Goal: Find specific page/section: Find specific page/section

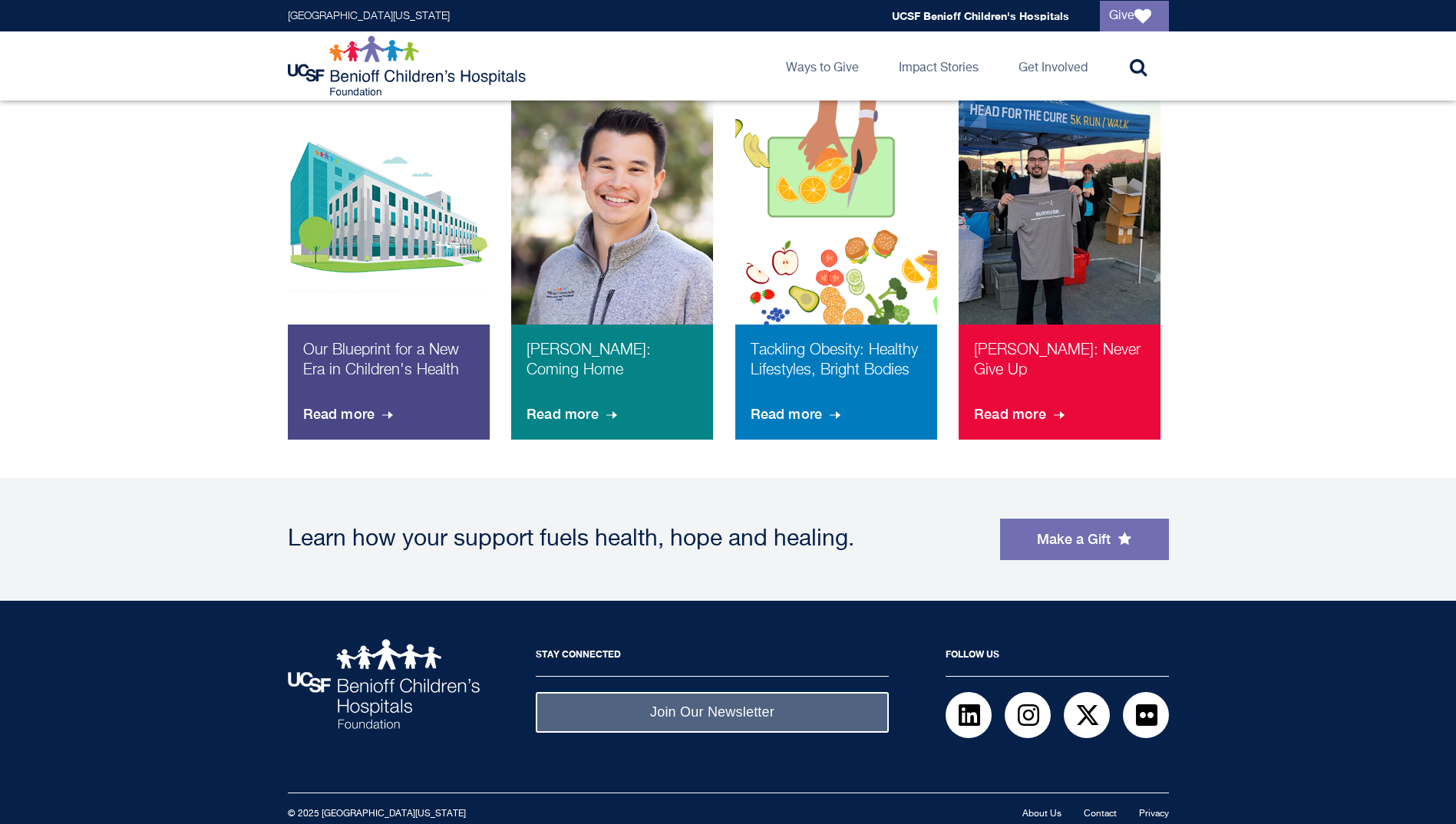
scroll to position [1090, 0]
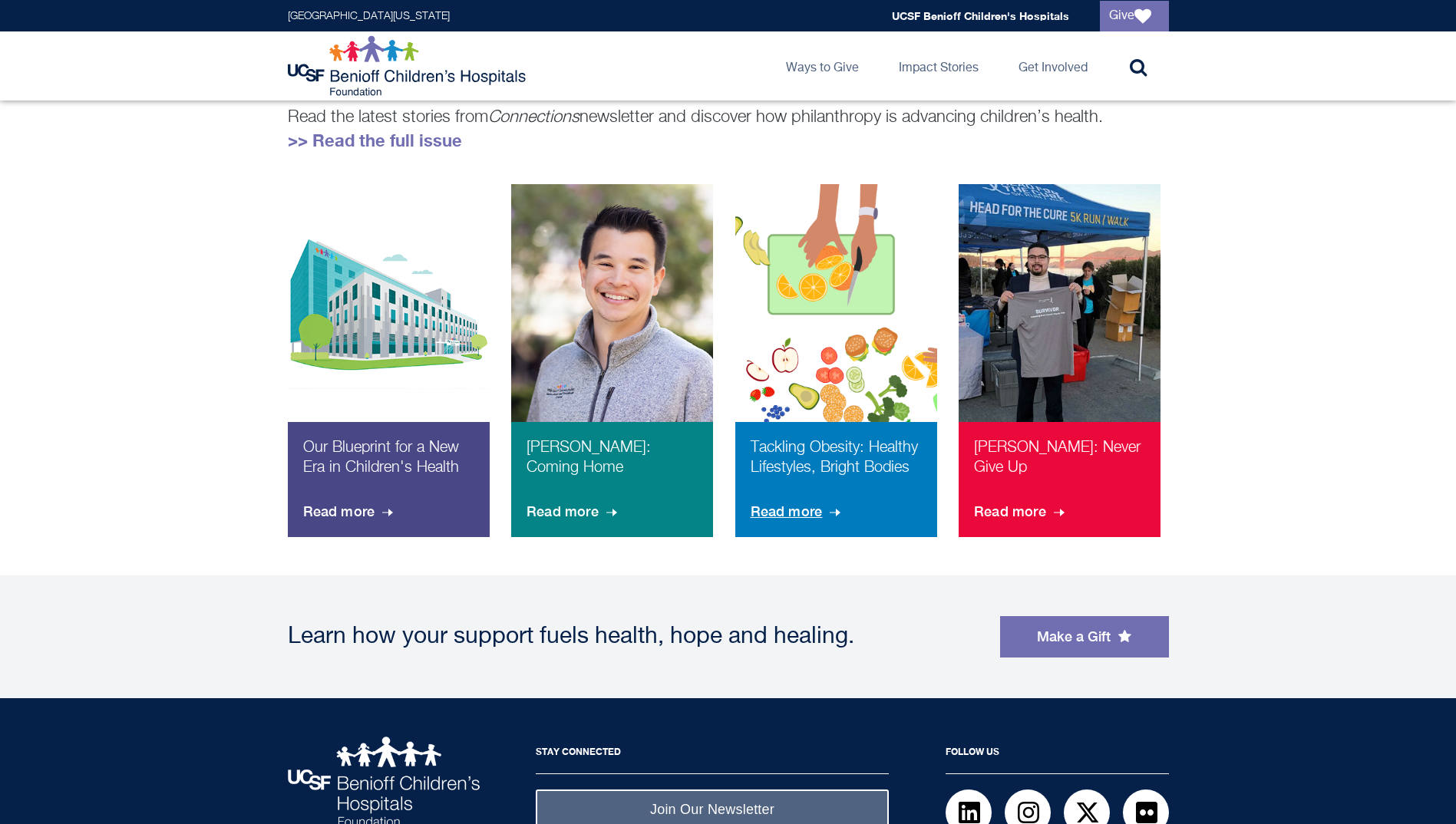
scroll to position [1090, 0]
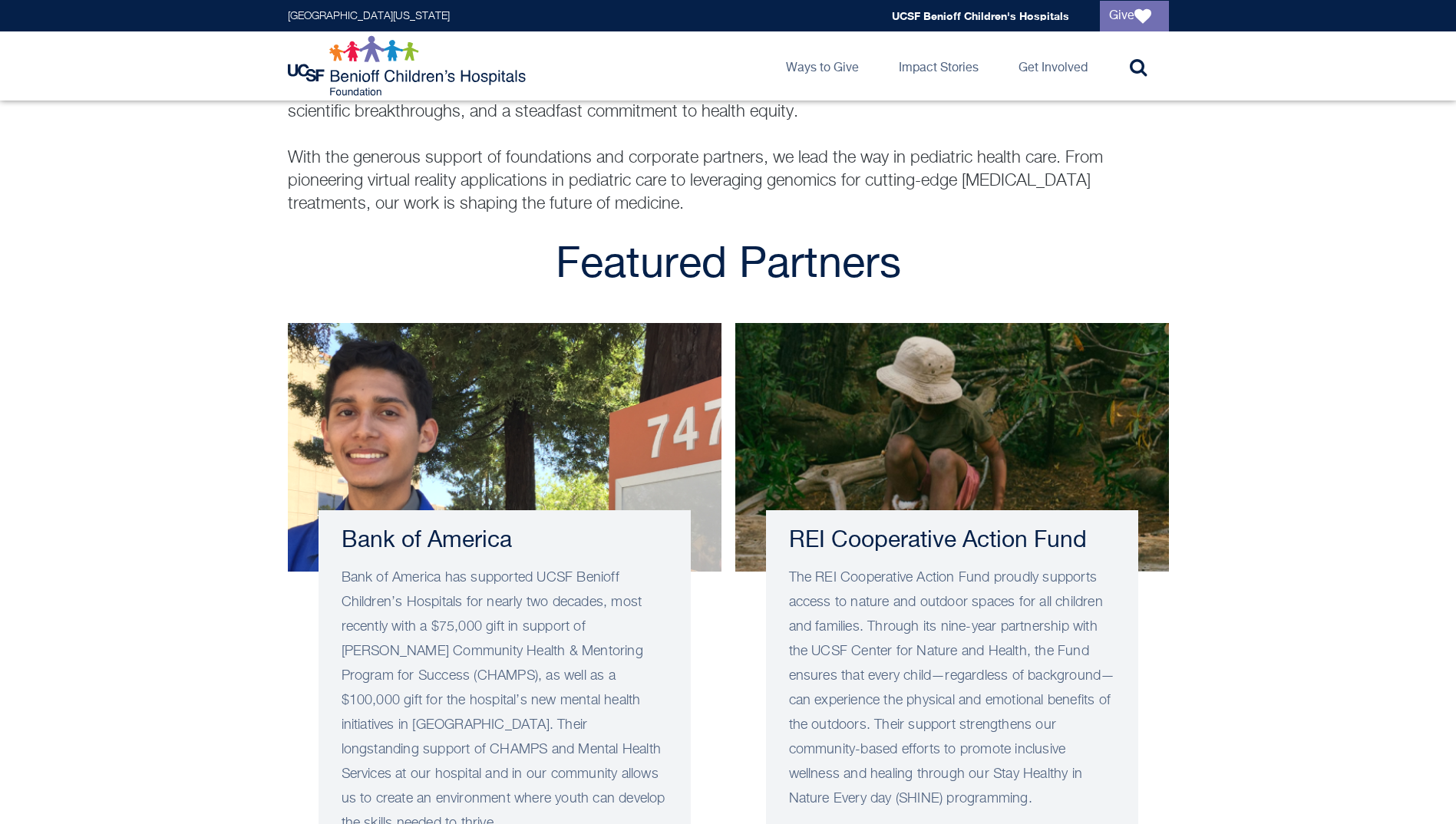
scroll to position [461, 0]
